Goal: Find contact information: Find contact information

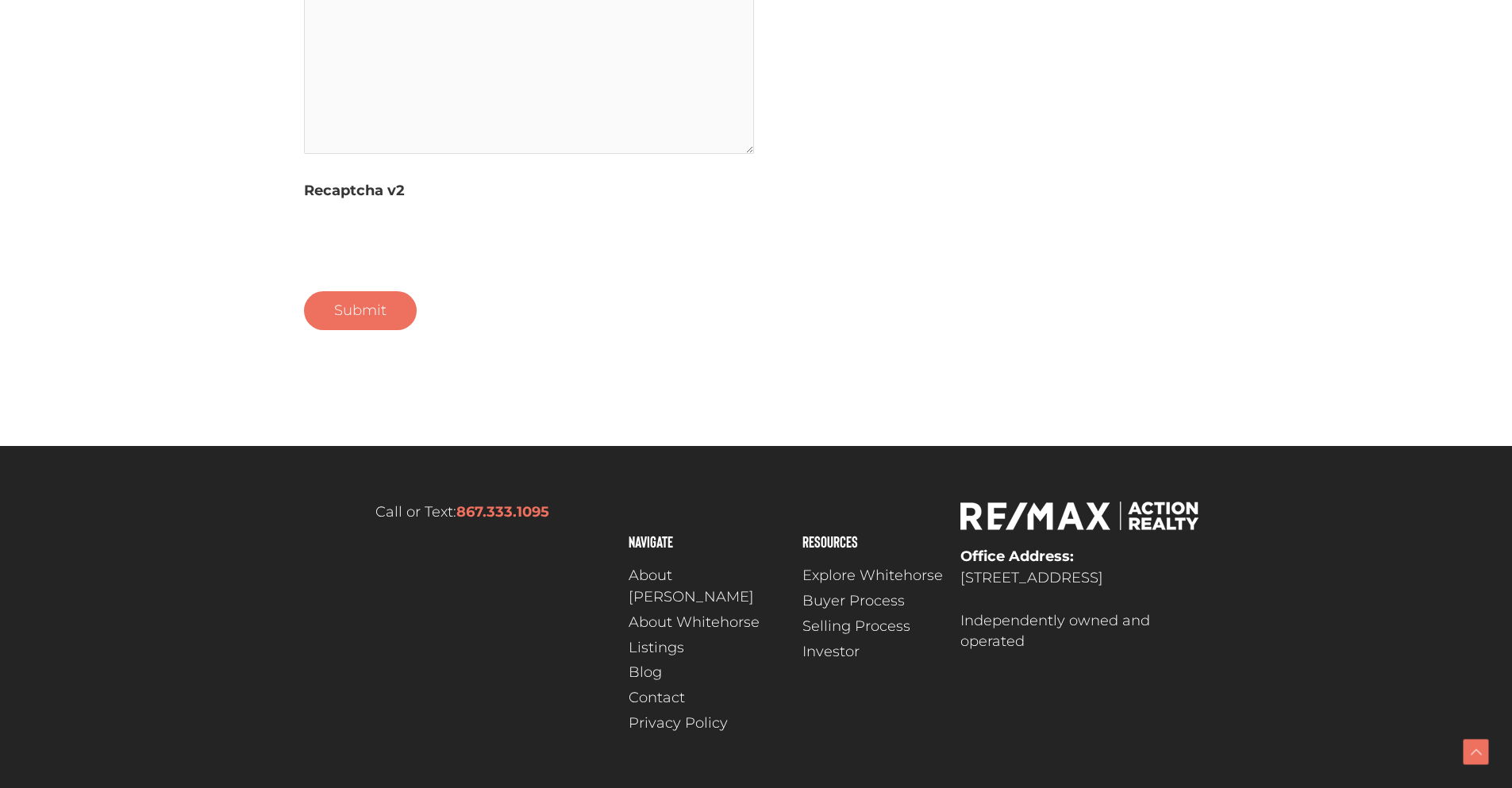
scroll to position [1085, 0]
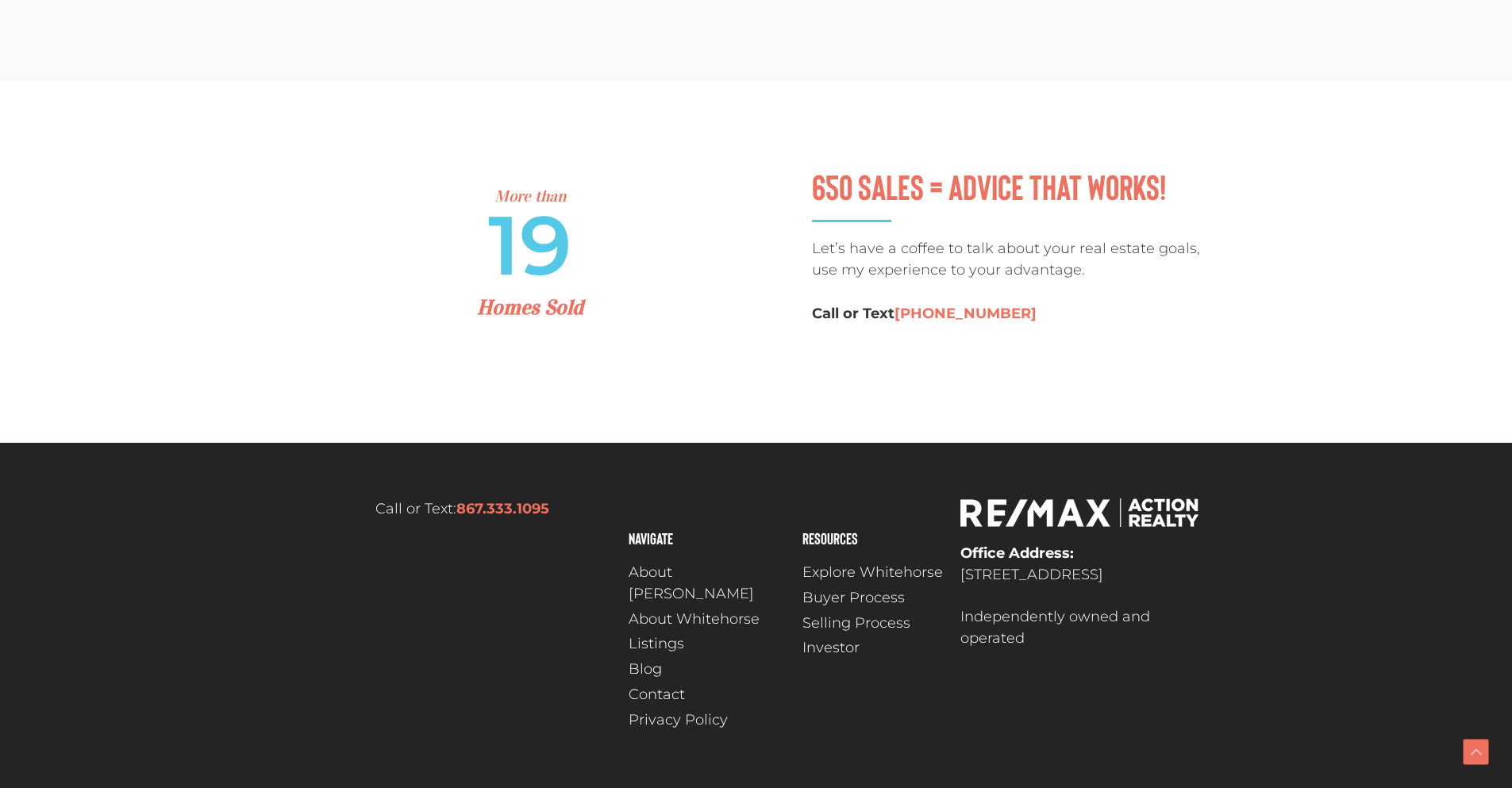
scroll to position [2737, 0]
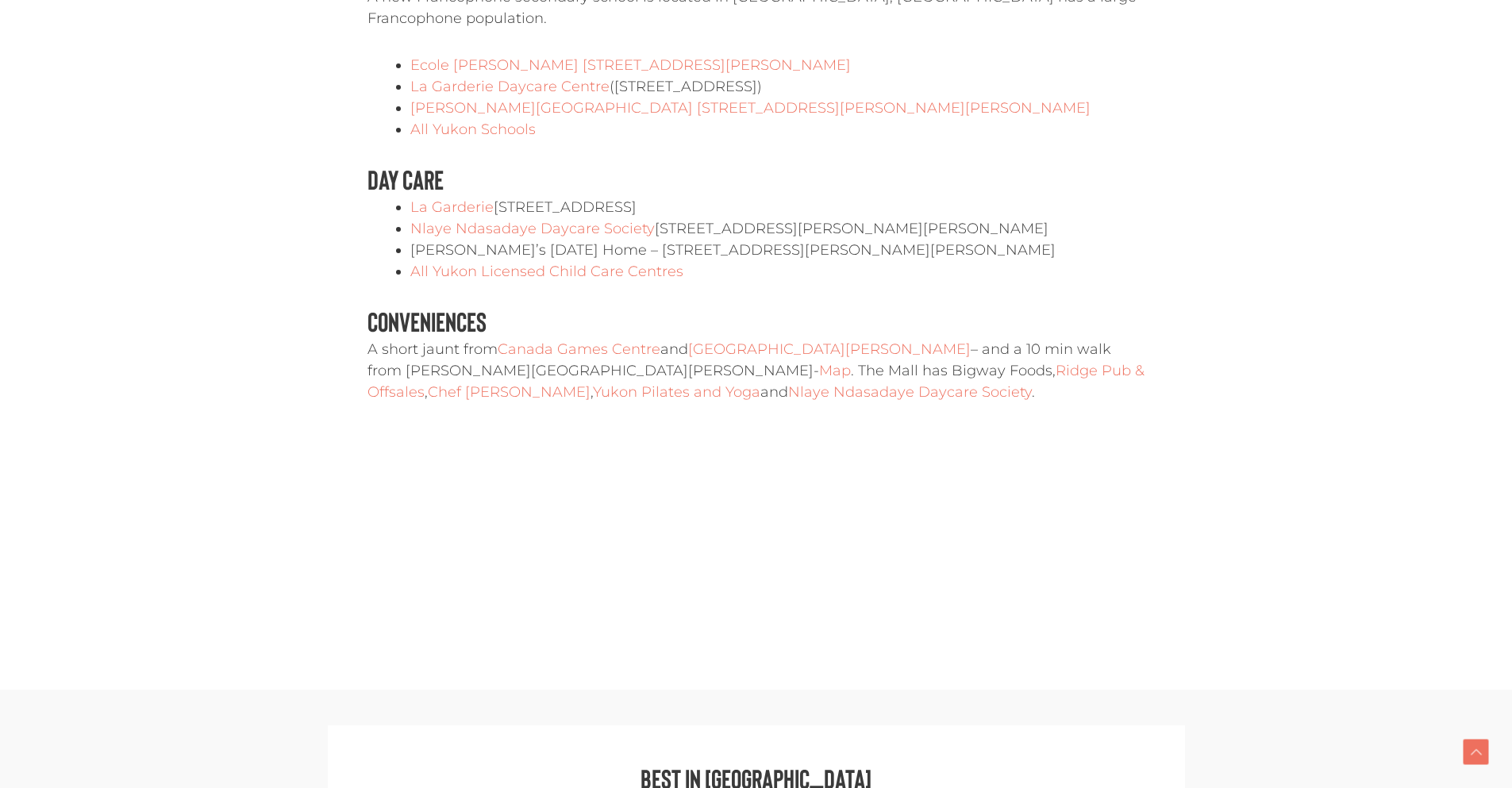
scroll to position [3174, 0]
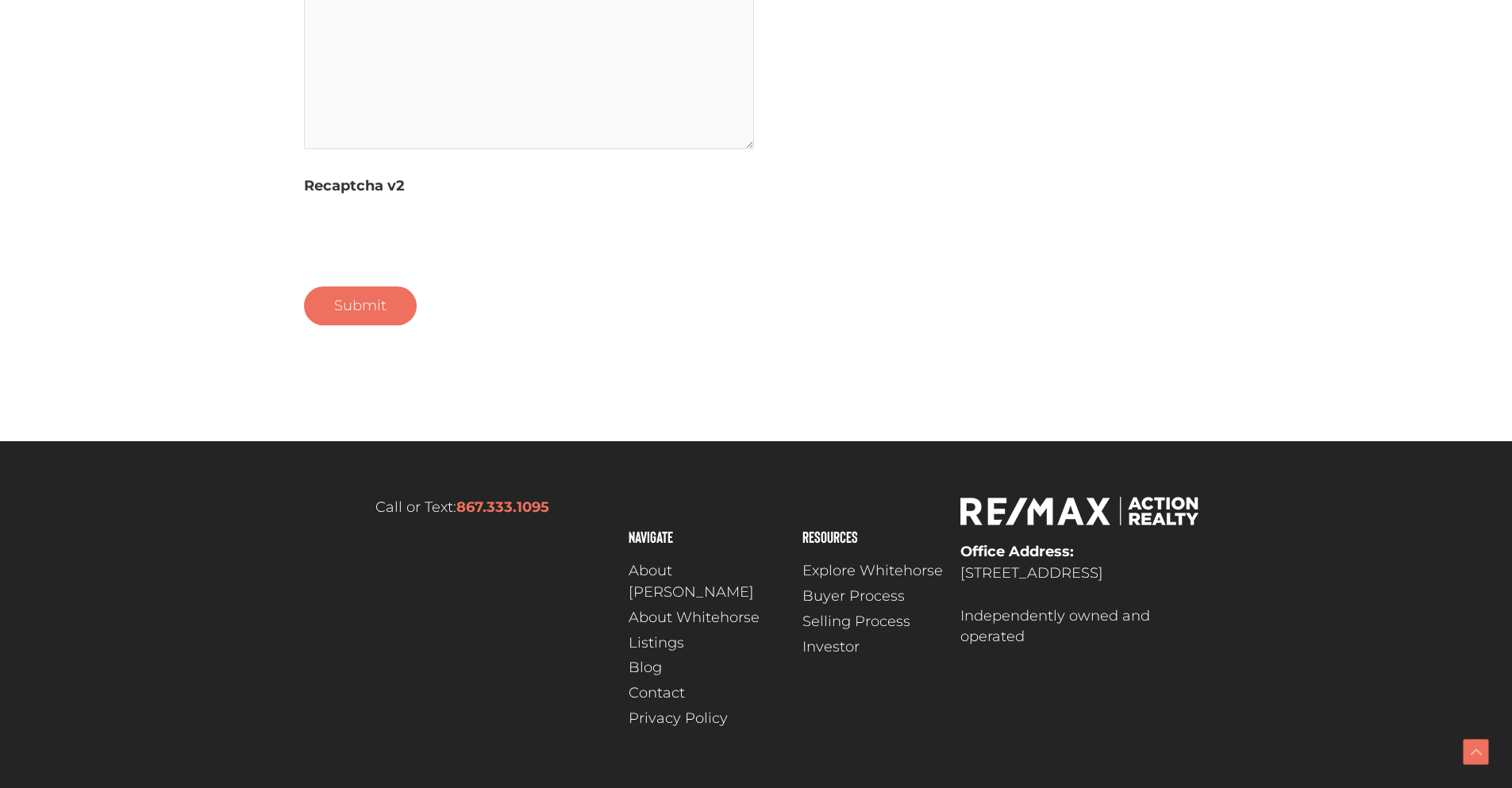
scroll to position [1085, 0]
